Goal: Navigation & Orientation: Find specific page/section

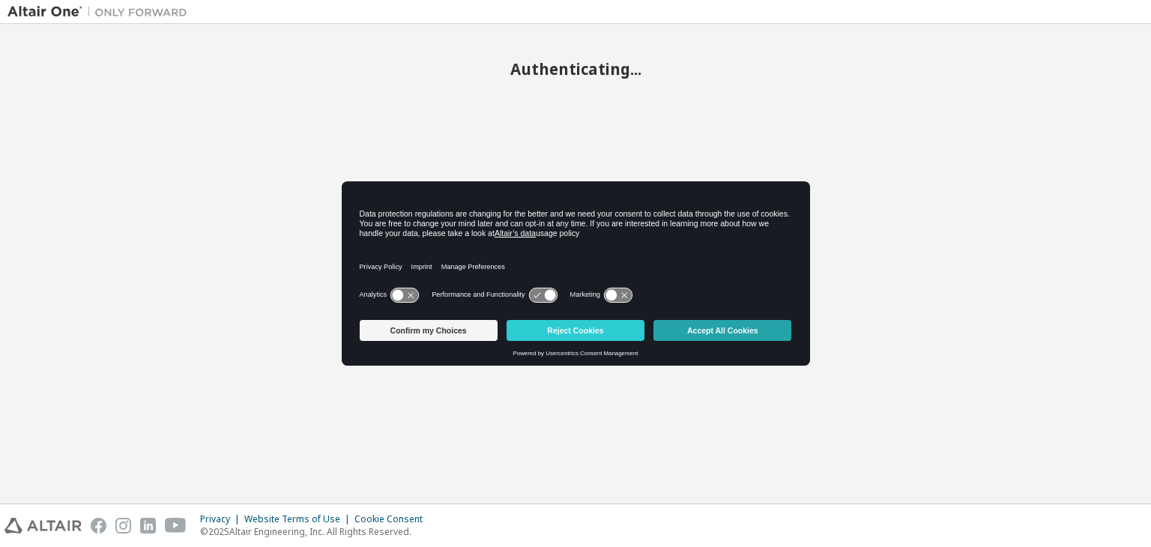
click at [748, 330] on button "Accept All Cookies" at bounding box center [722, 330] width 138 height 21
